Goal: Transaction & Acquisition: Purchase product/service

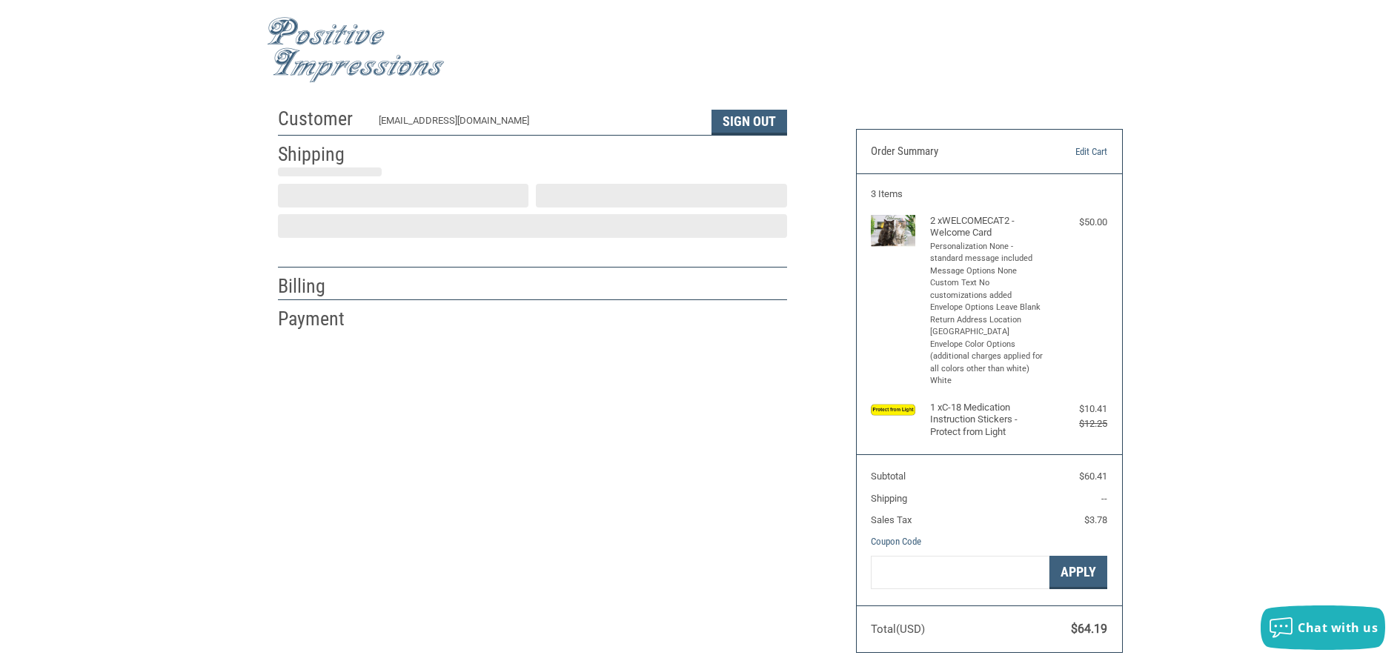
scroll to position [4, 0]
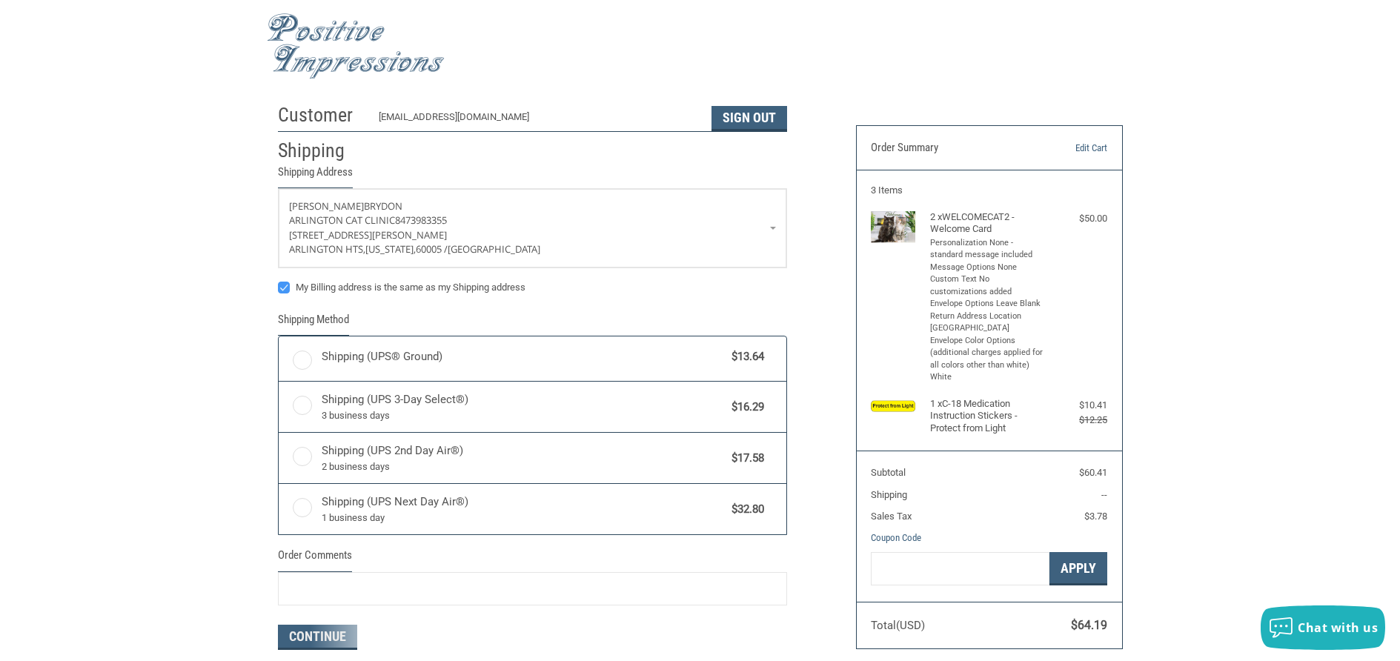
radio input "true"
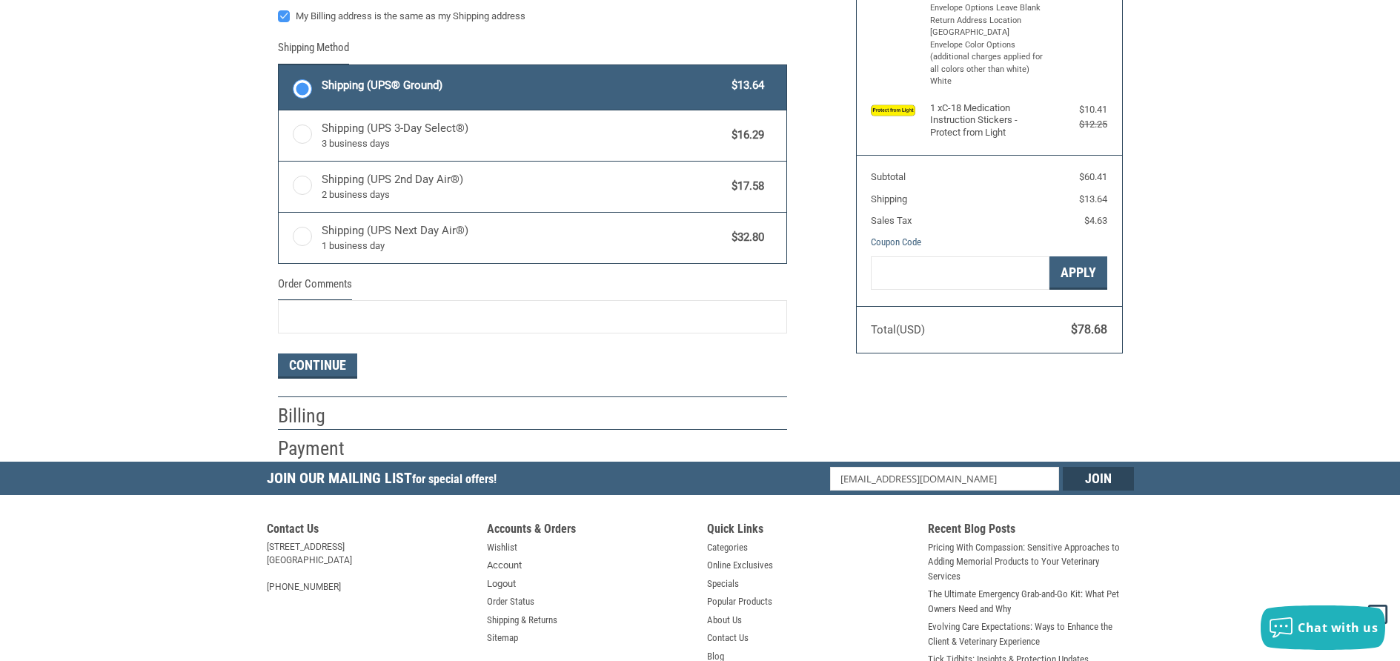
scroll to position [300, 0]
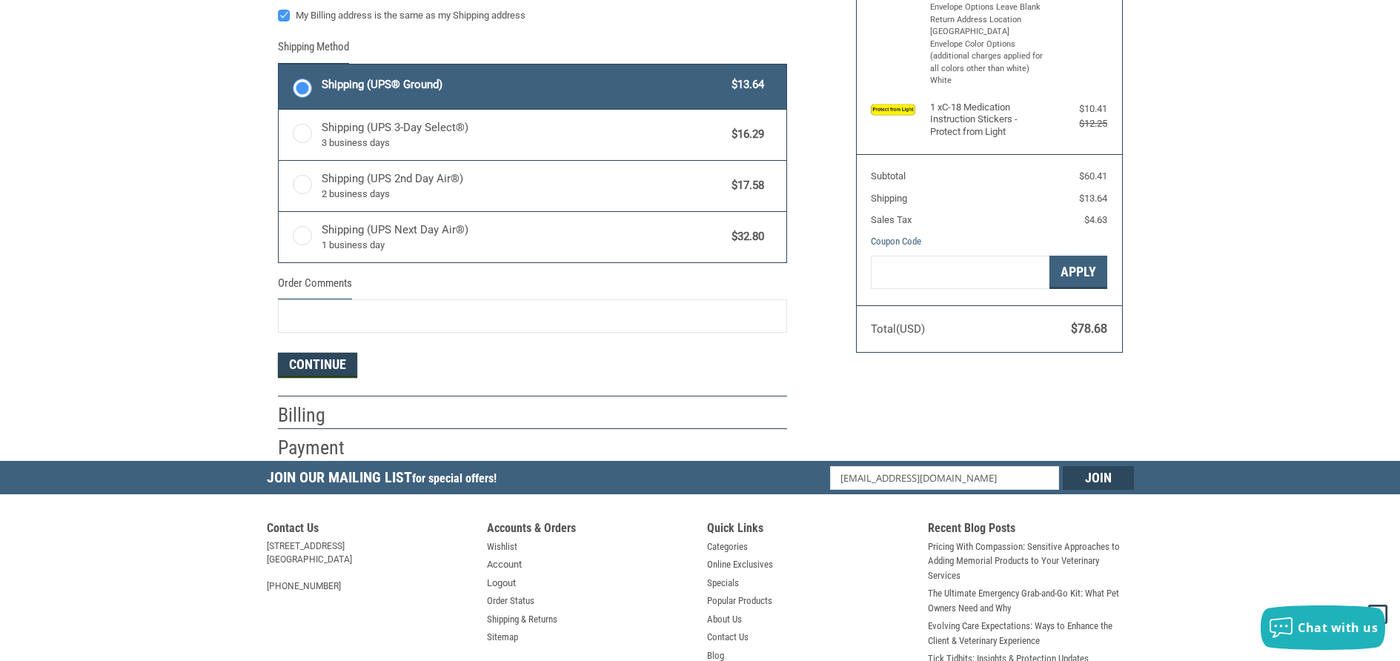
click at [311, 375] on button "Continue" at bounding box center [317, 365] width 79 height 25
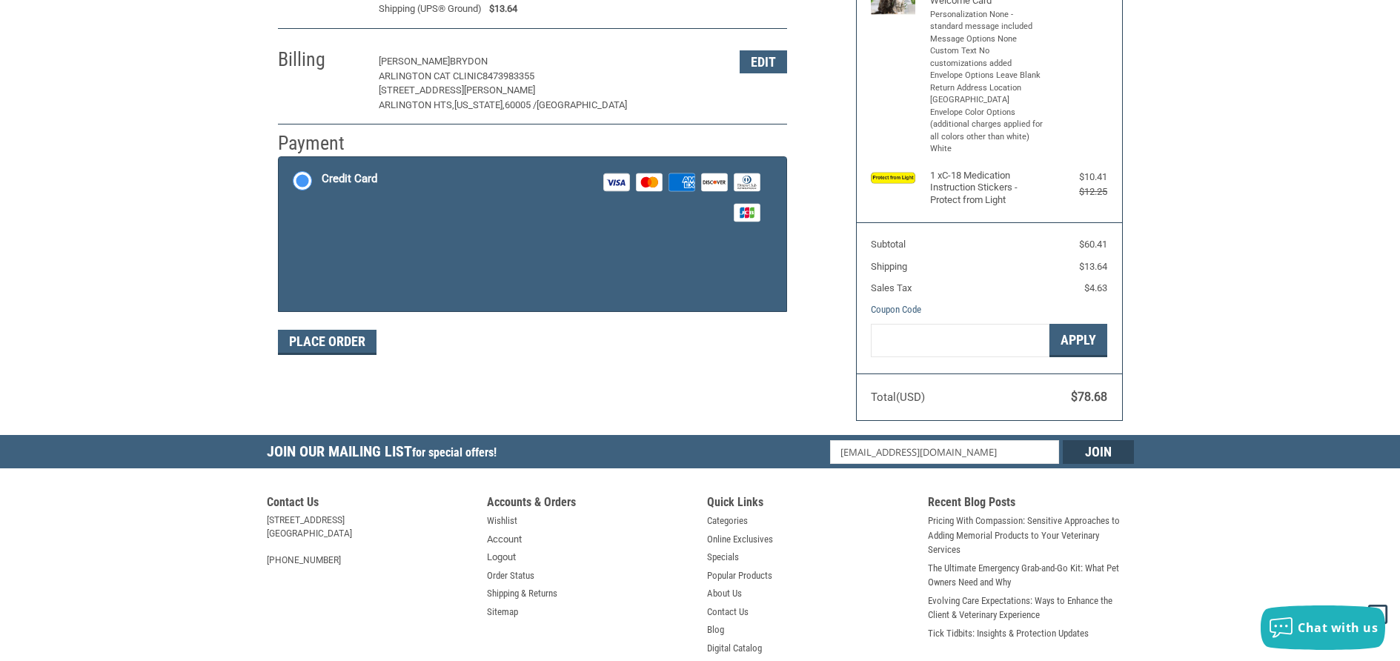
scroll to position [225, 0]
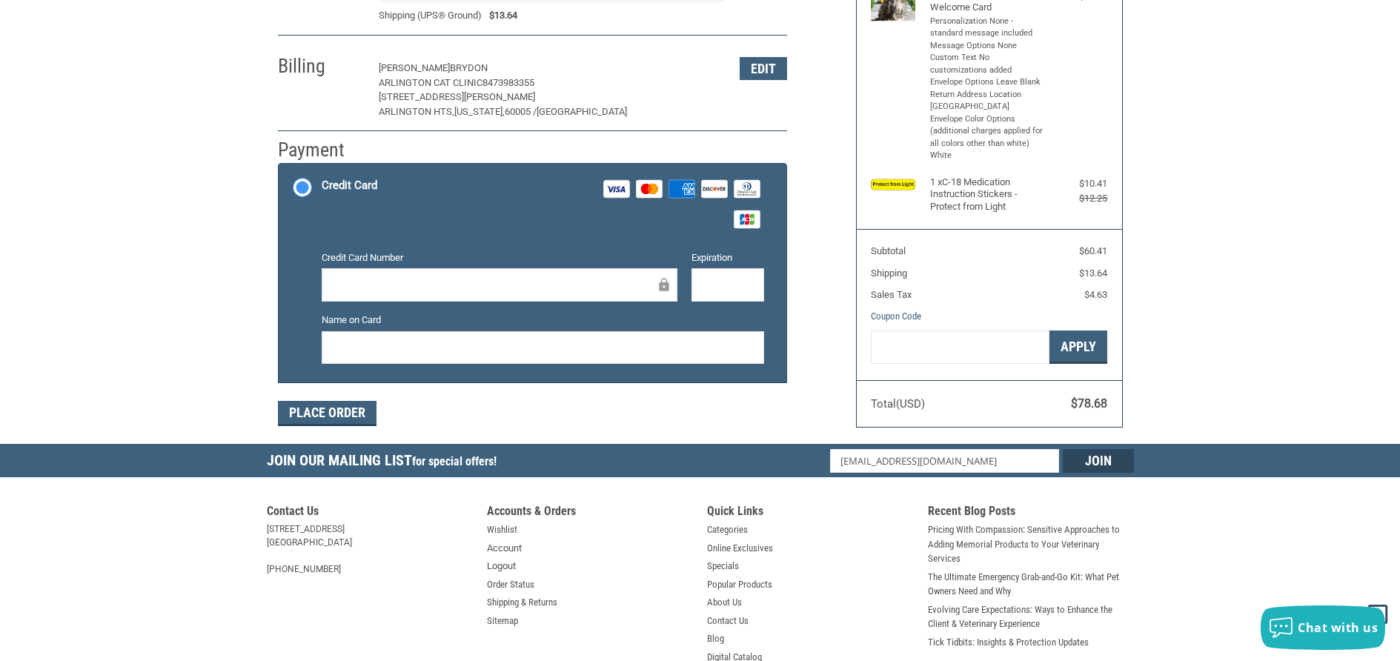
click at [362, 297] on div at bounding box center [500, 284] width 356 height 33
click at [362, 294] on div at bounding box center [500, 284] width 356 height 33
click at [338, 404] on button "Place Order" at bounding box center [327, 413] width 99 height 25
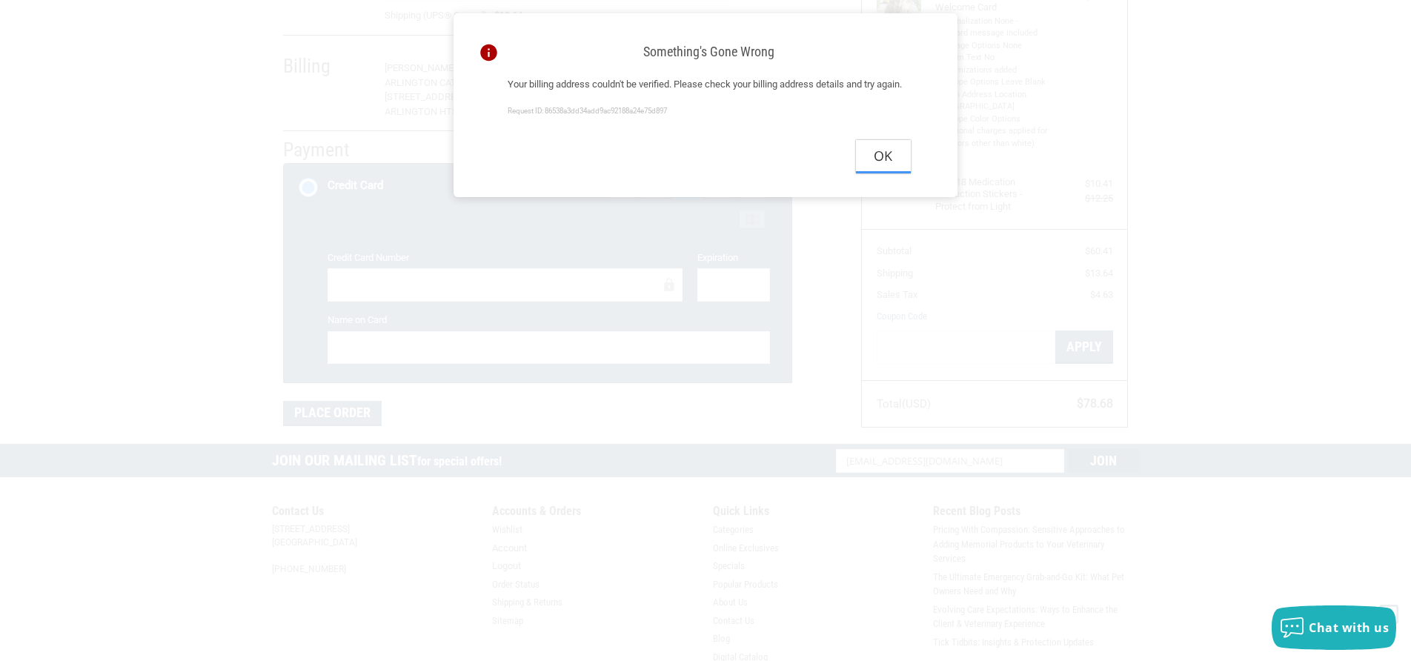
click at [891, 173] on button "Ok" at bounding box center [883, 156] width 55 height 33
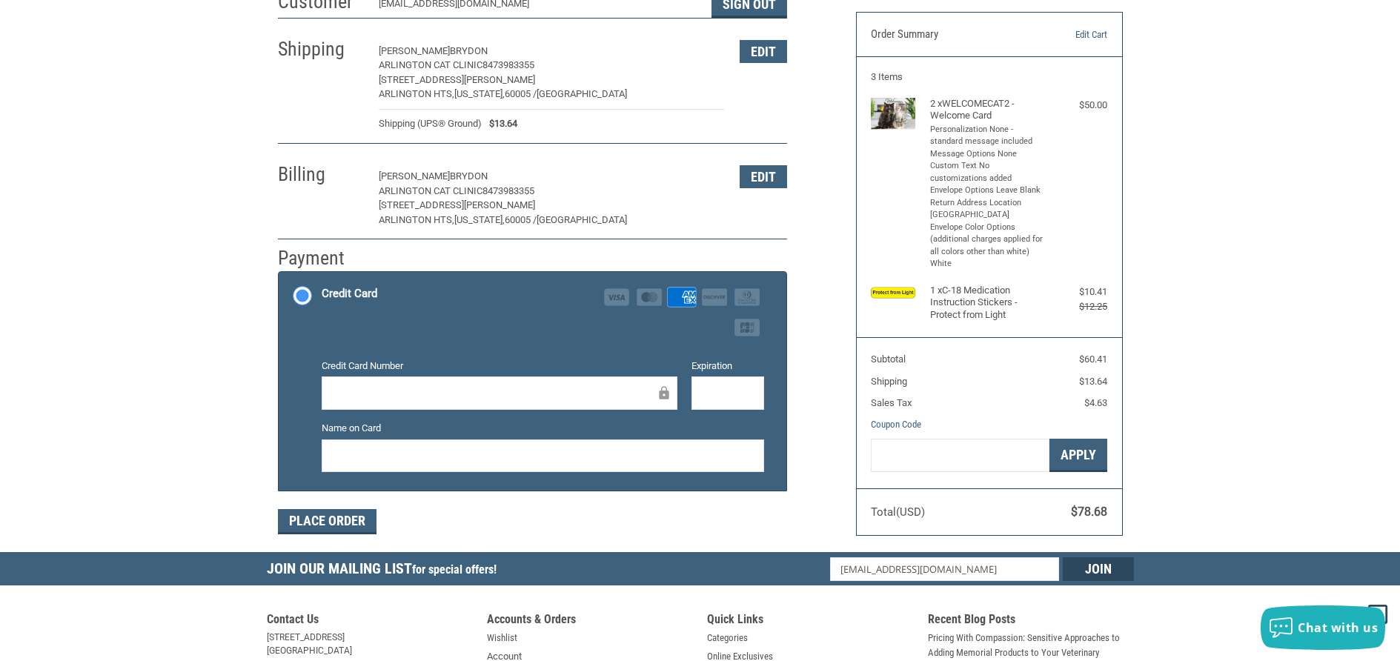
scroll to position [77, 0]
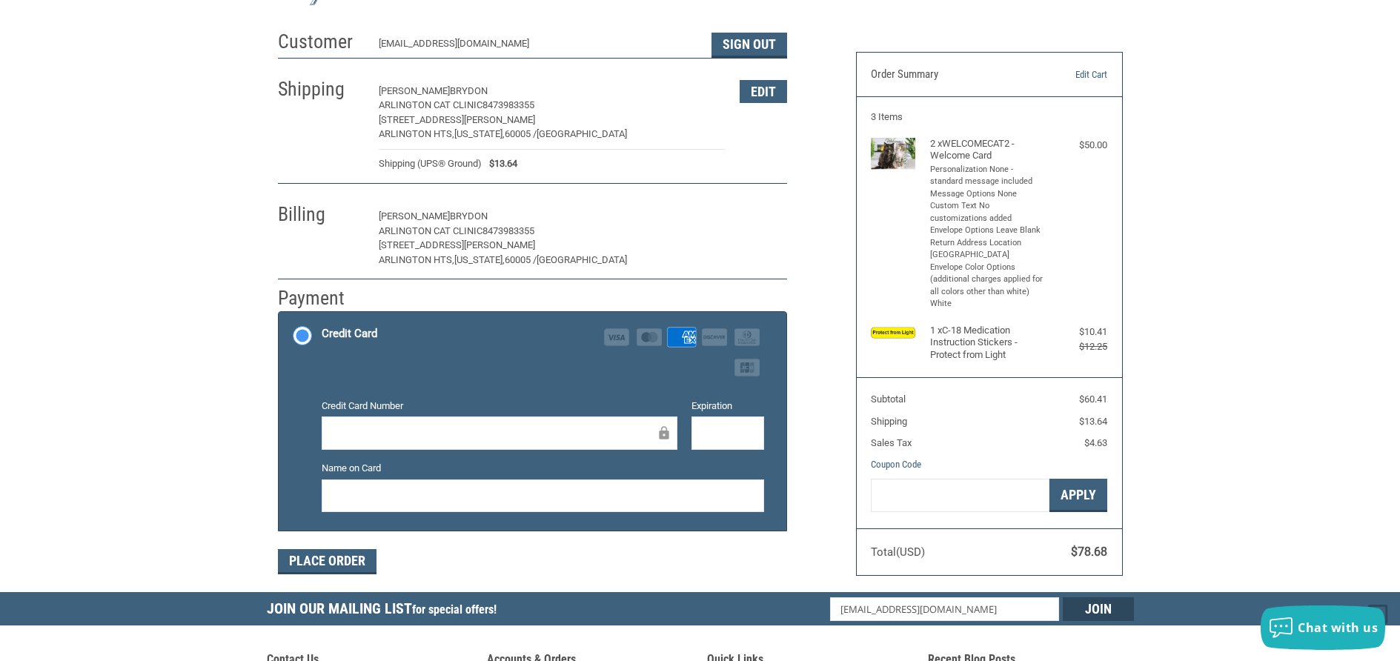
click at [756, 225] on button "Edit" at bounding box center [763, 216] width 47 height 23
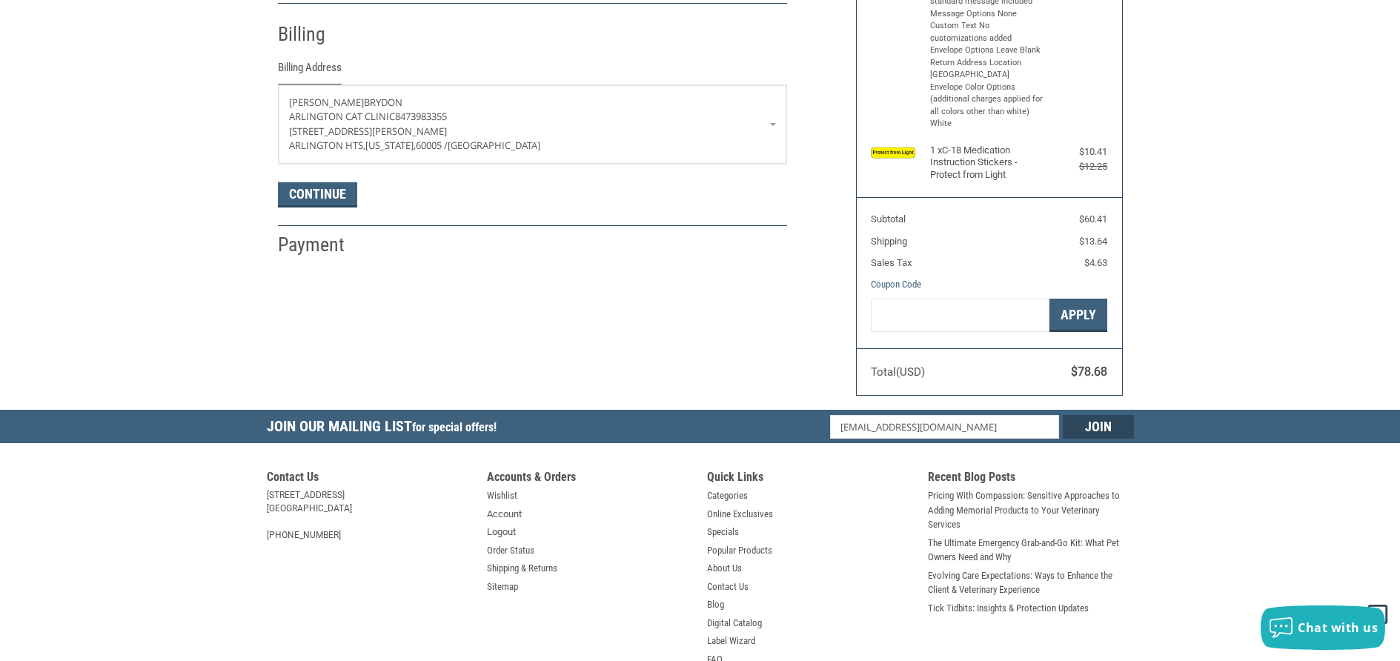
scroll to position [262, 0]
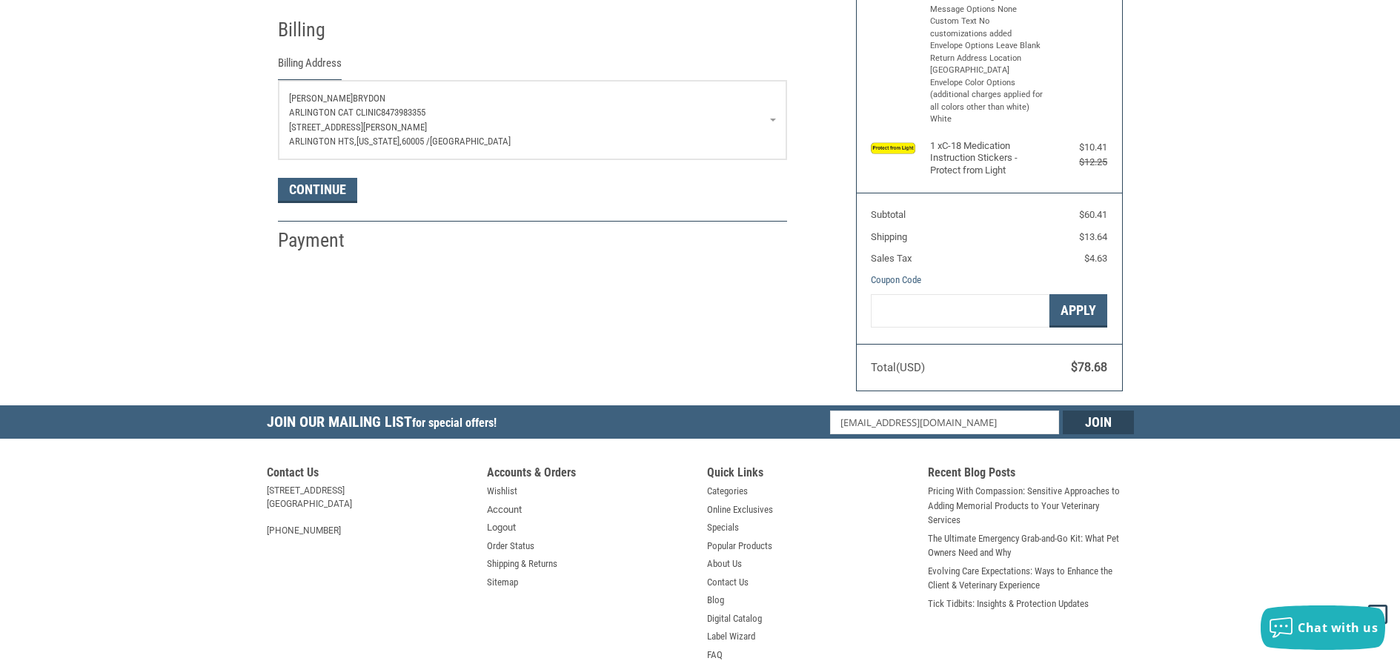
click at [425, 142] on span "60005 /" at bounding box center [416, 141] width 28 height 11
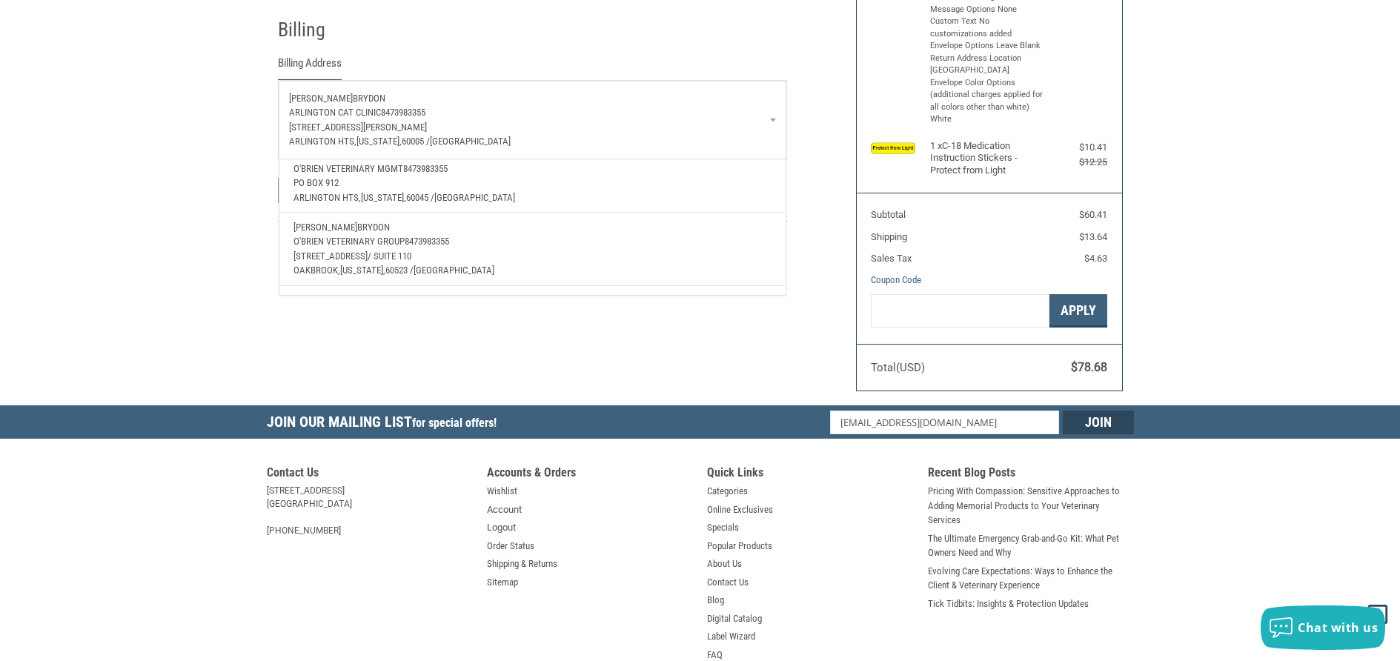
scroll to position [148, 0]
click at [419, 230] on p "[STREET_ADDRESS]" at bounding box center [531, 230] width 477 height 15
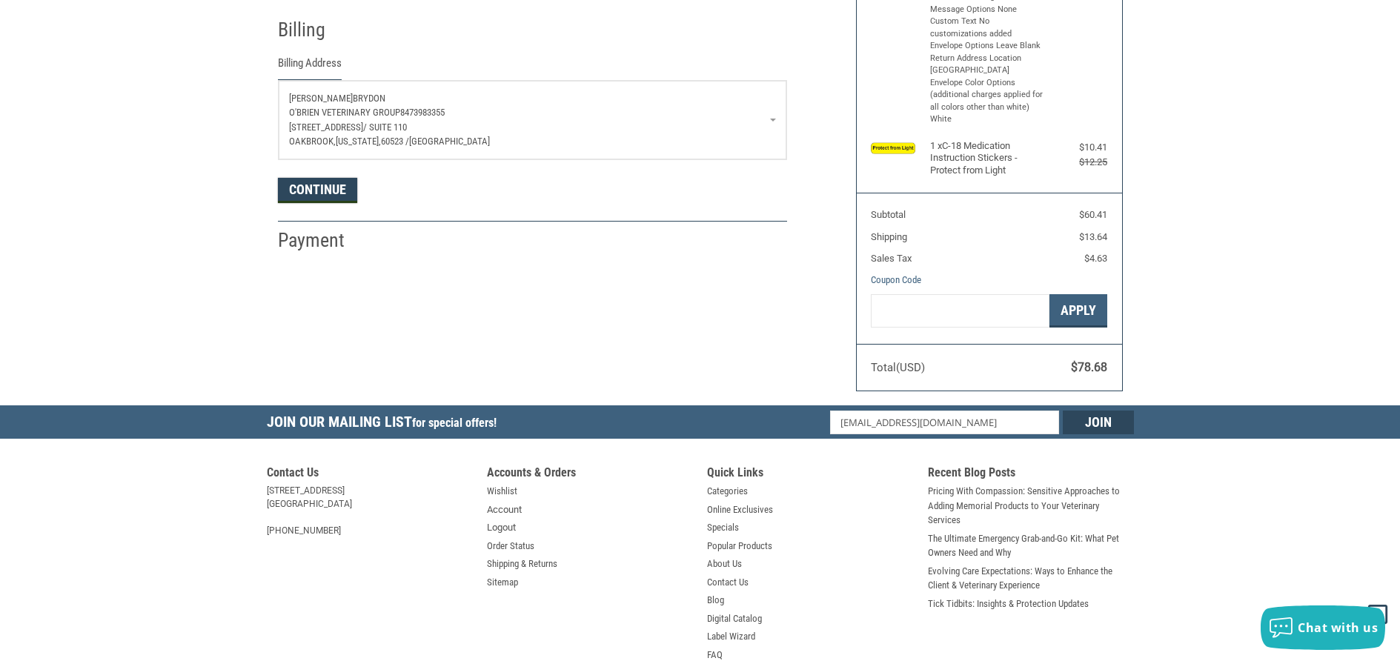
click at [313, 186] on button "Continue" at bounding box center [317, 190] width 79 height 25
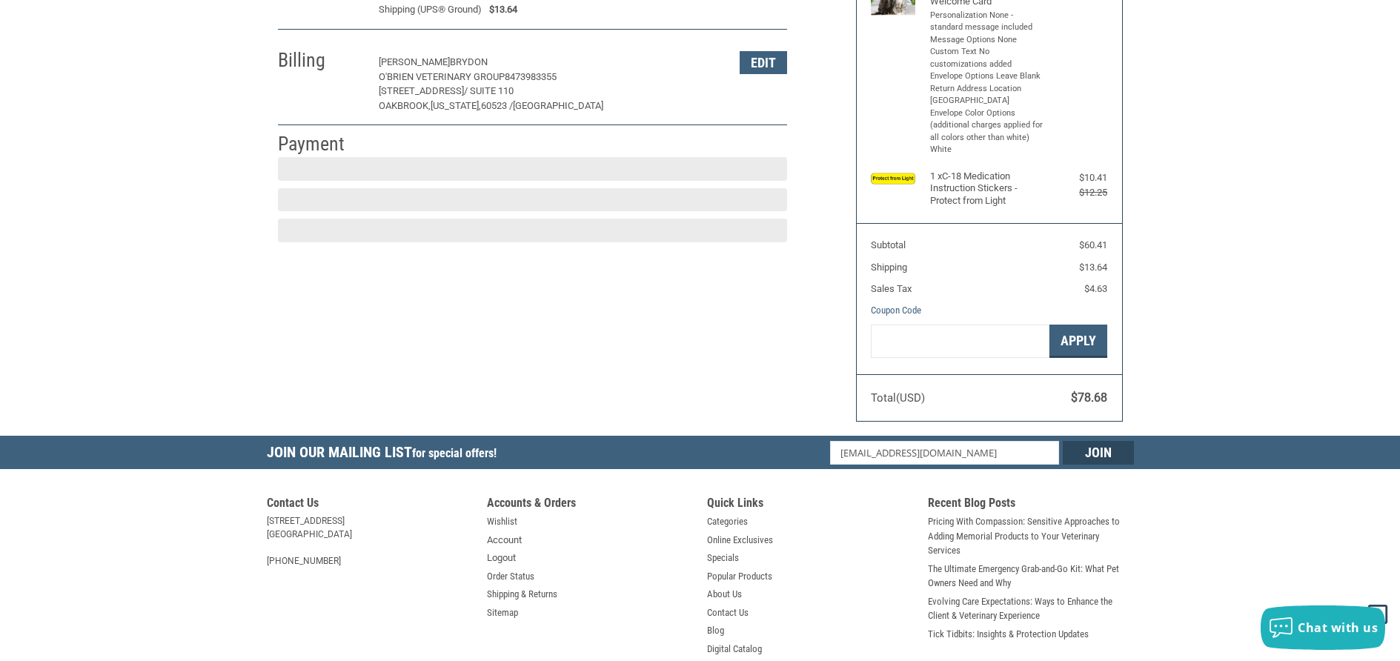
scroll to position [225, 0]
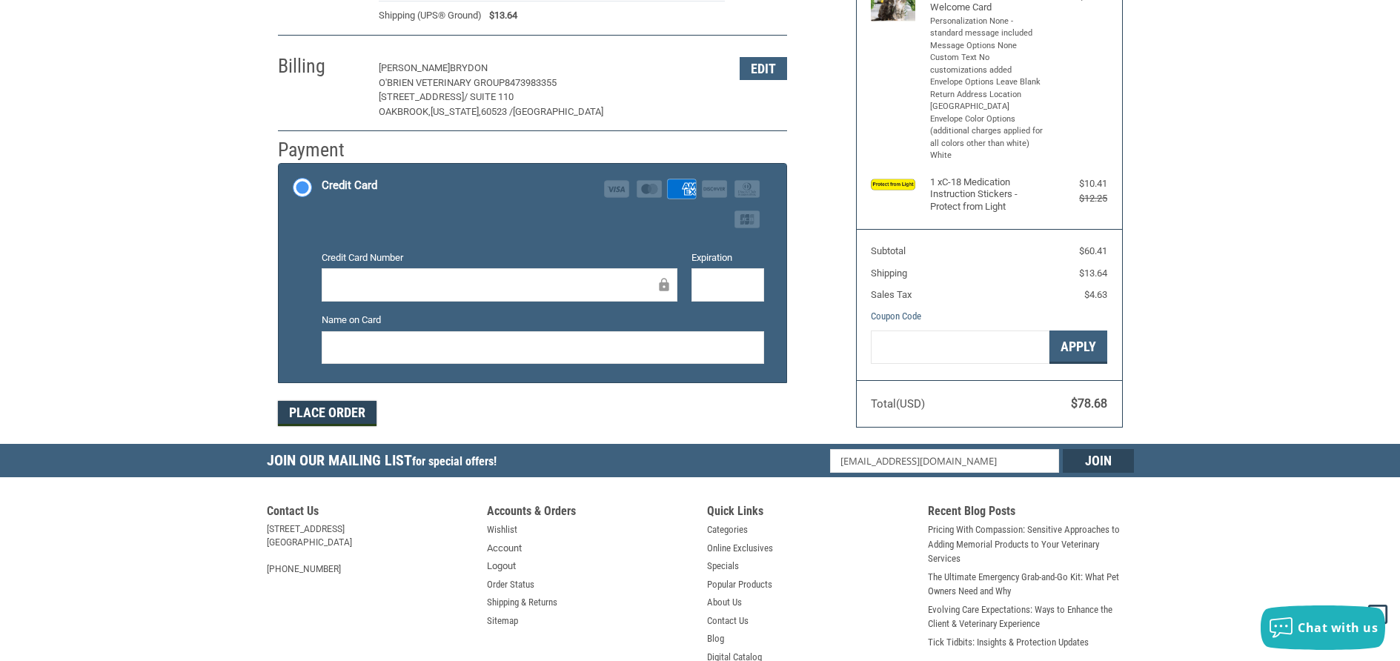
click at [369, 419] on button "Place Order" at bounding box center [327, 413] width 99 height 25
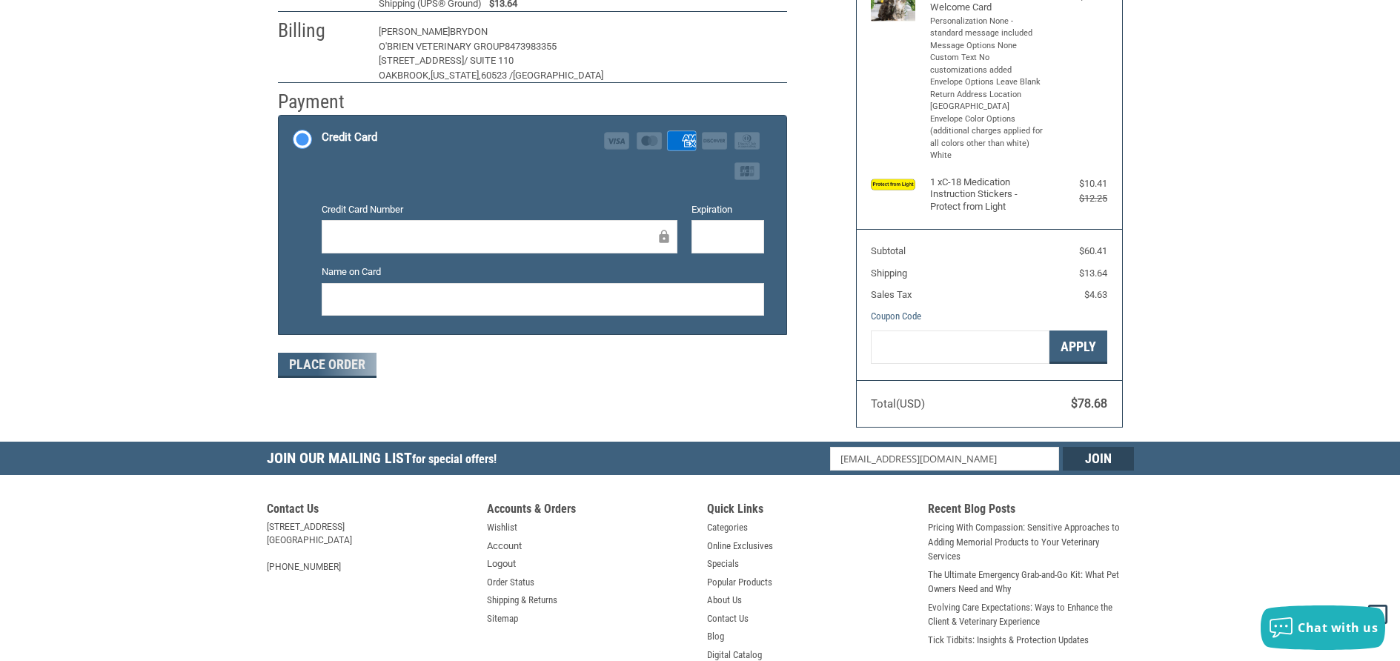
scroll to position [192, 0]
